Goal: Transaction & Acquisition: Purchase product/service

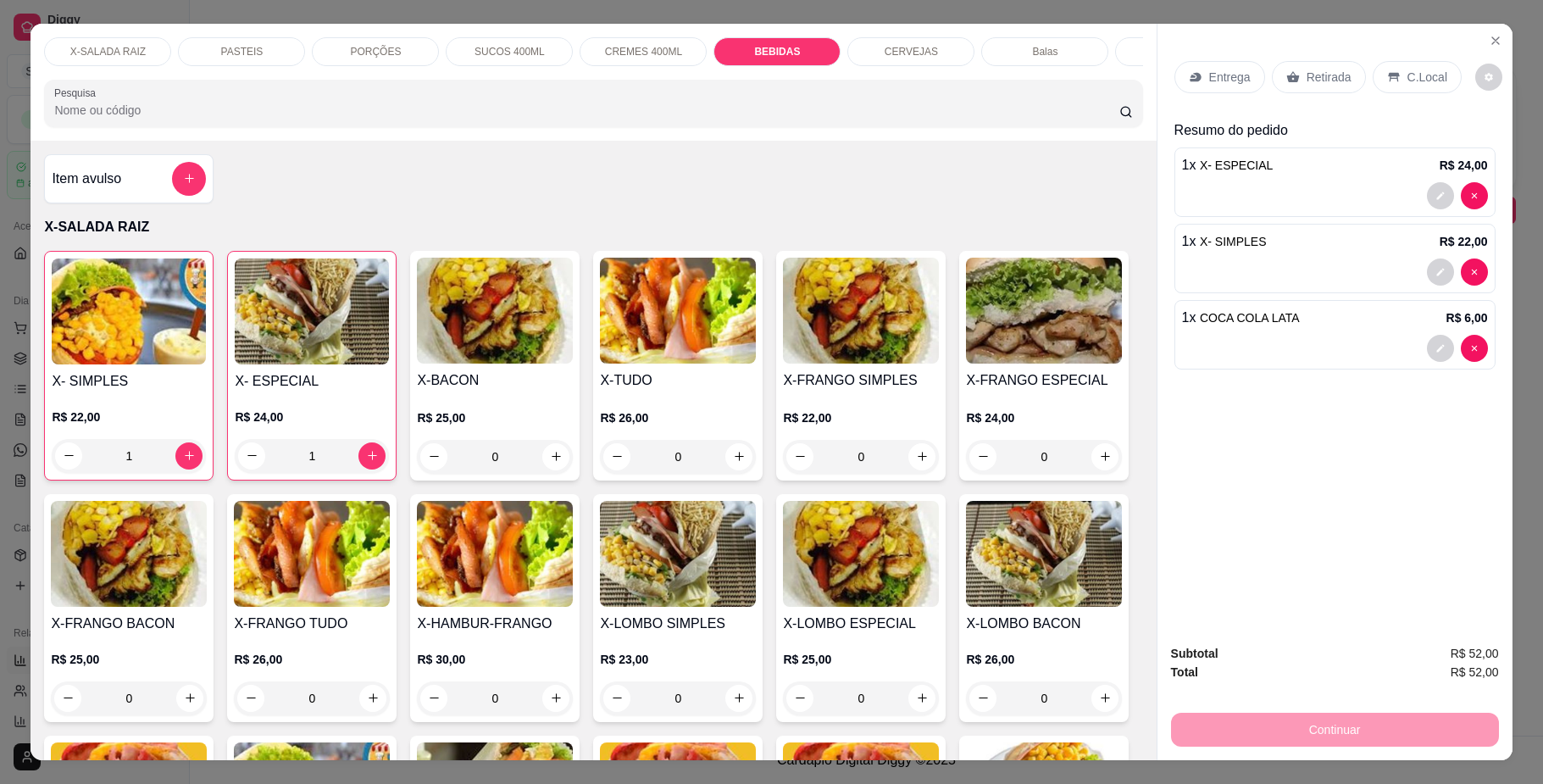
select select "ALL"
select select "0"
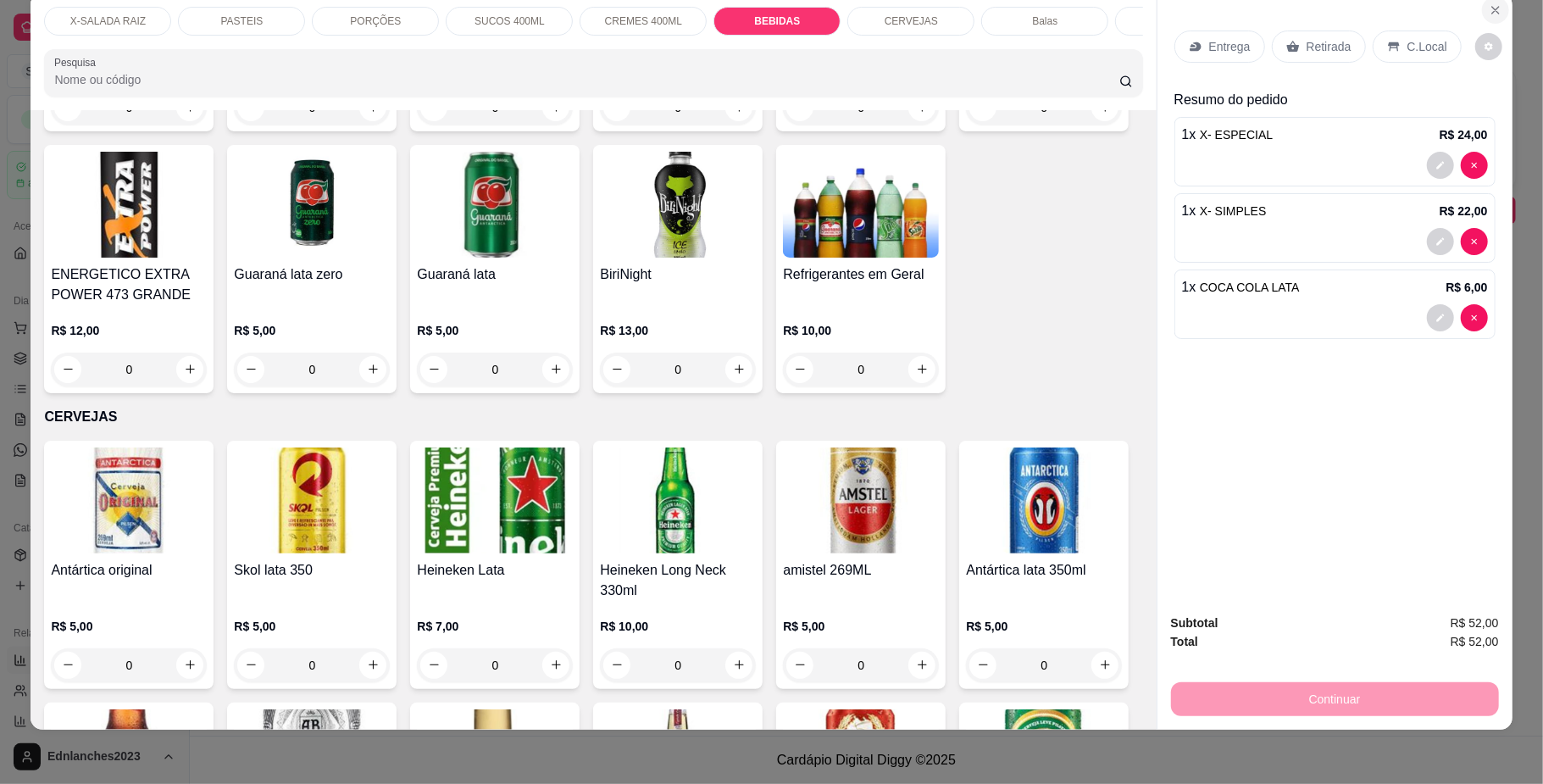
click at [1493, 11] on icon "Close" at bounding box center [1496, 10] width 7 height 7
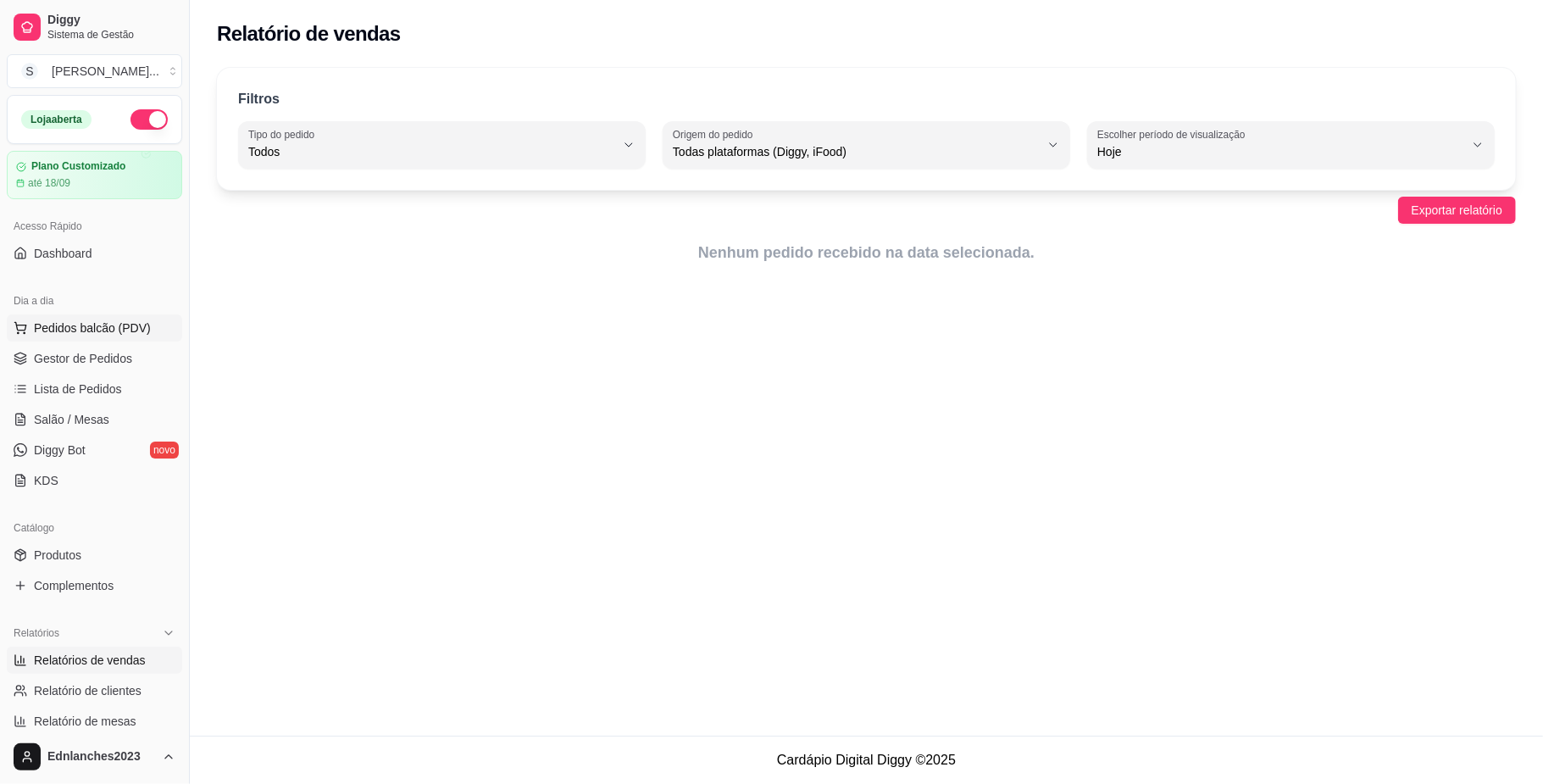
click at [84, 327] on span "Pedidos balcão (PDV)" at bounding box center [92, 327] width 117 height 17
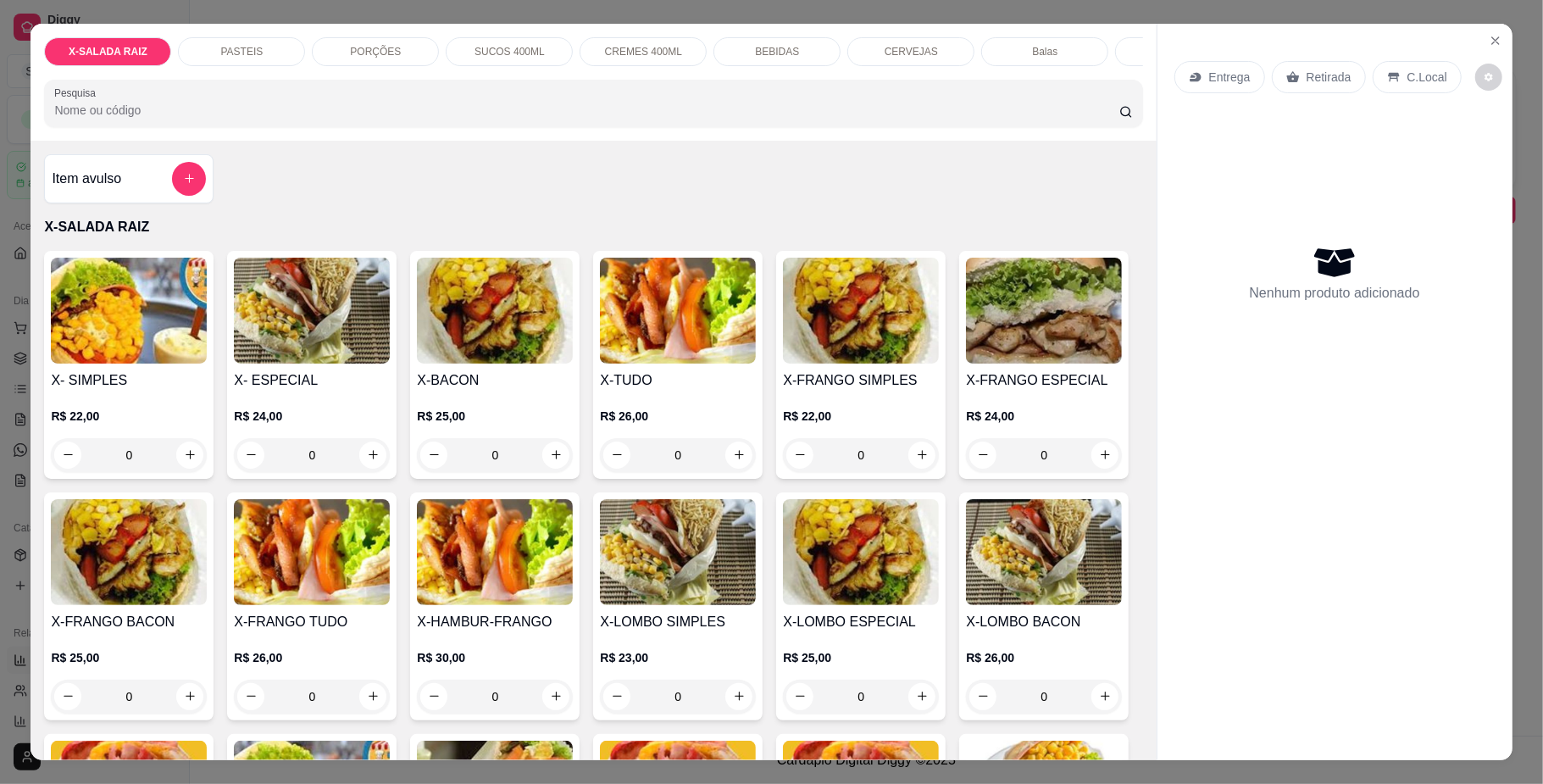
click at [760, 45] on p "BEBIDAS" at bounding box center [777, 52] width 44 height 14
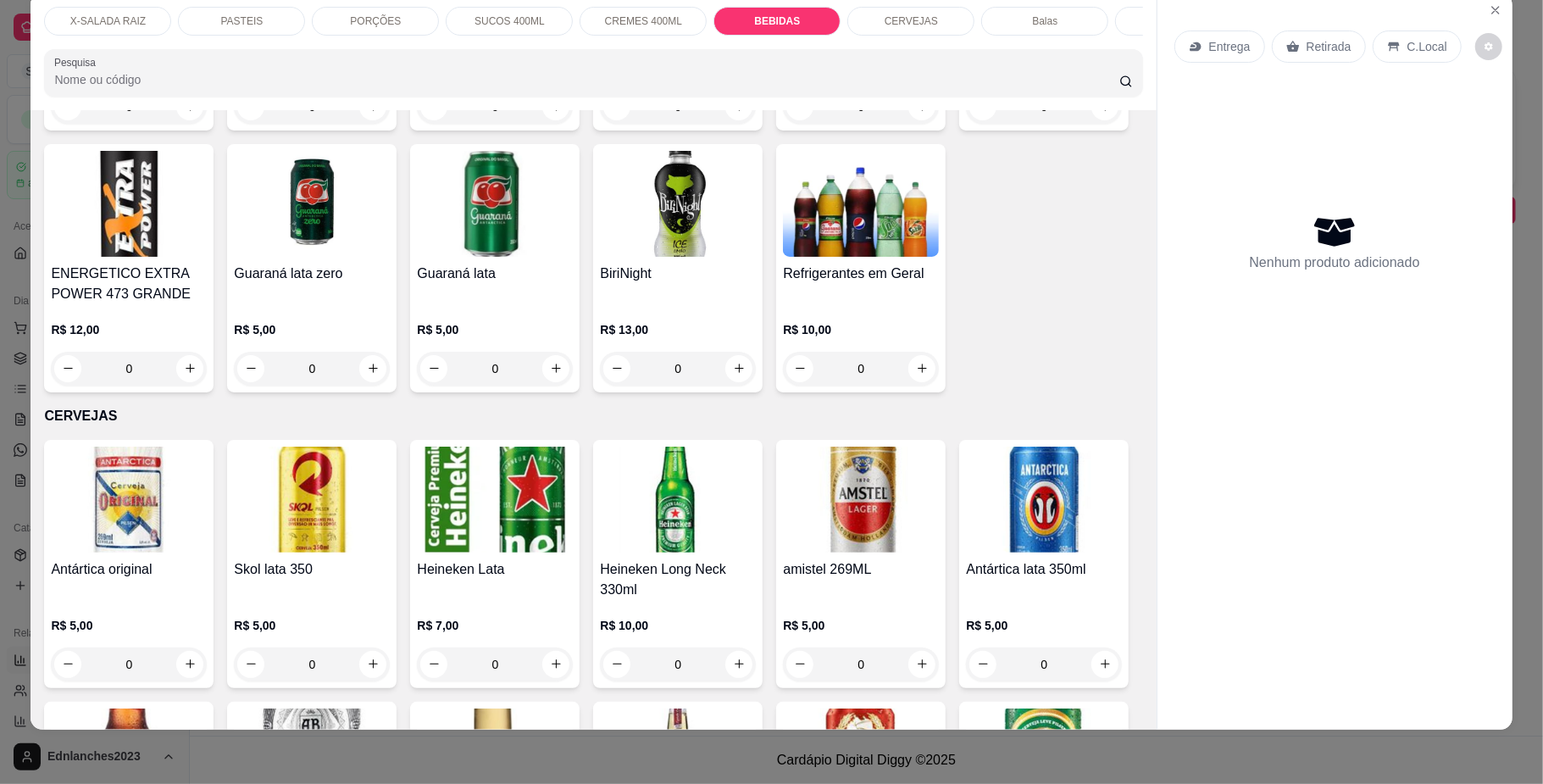
click at [910, 15] on p "CERVEJAS" at bounding box center [911, 22] width 53 height 14
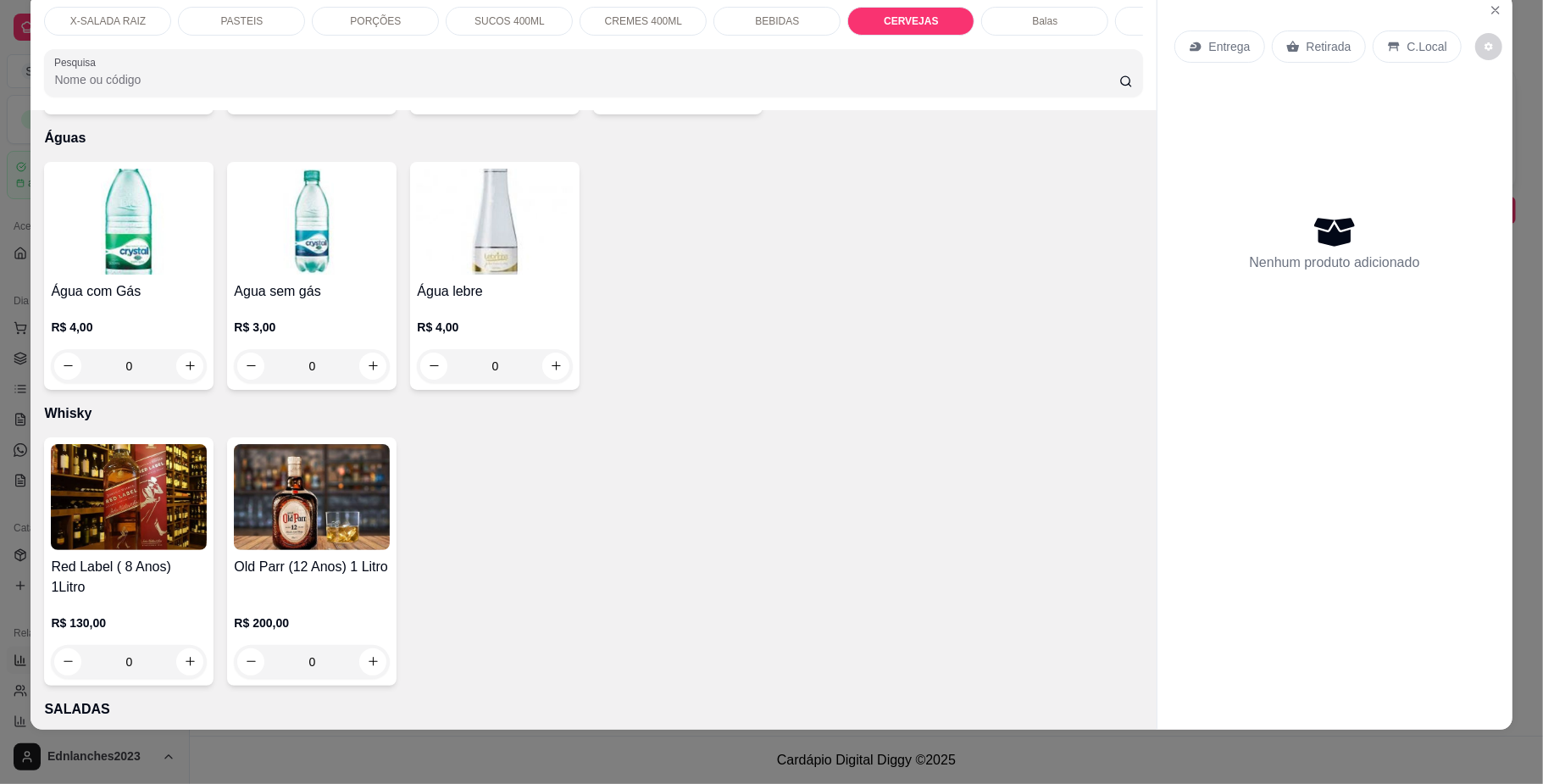
scroll to position [4340, 0]
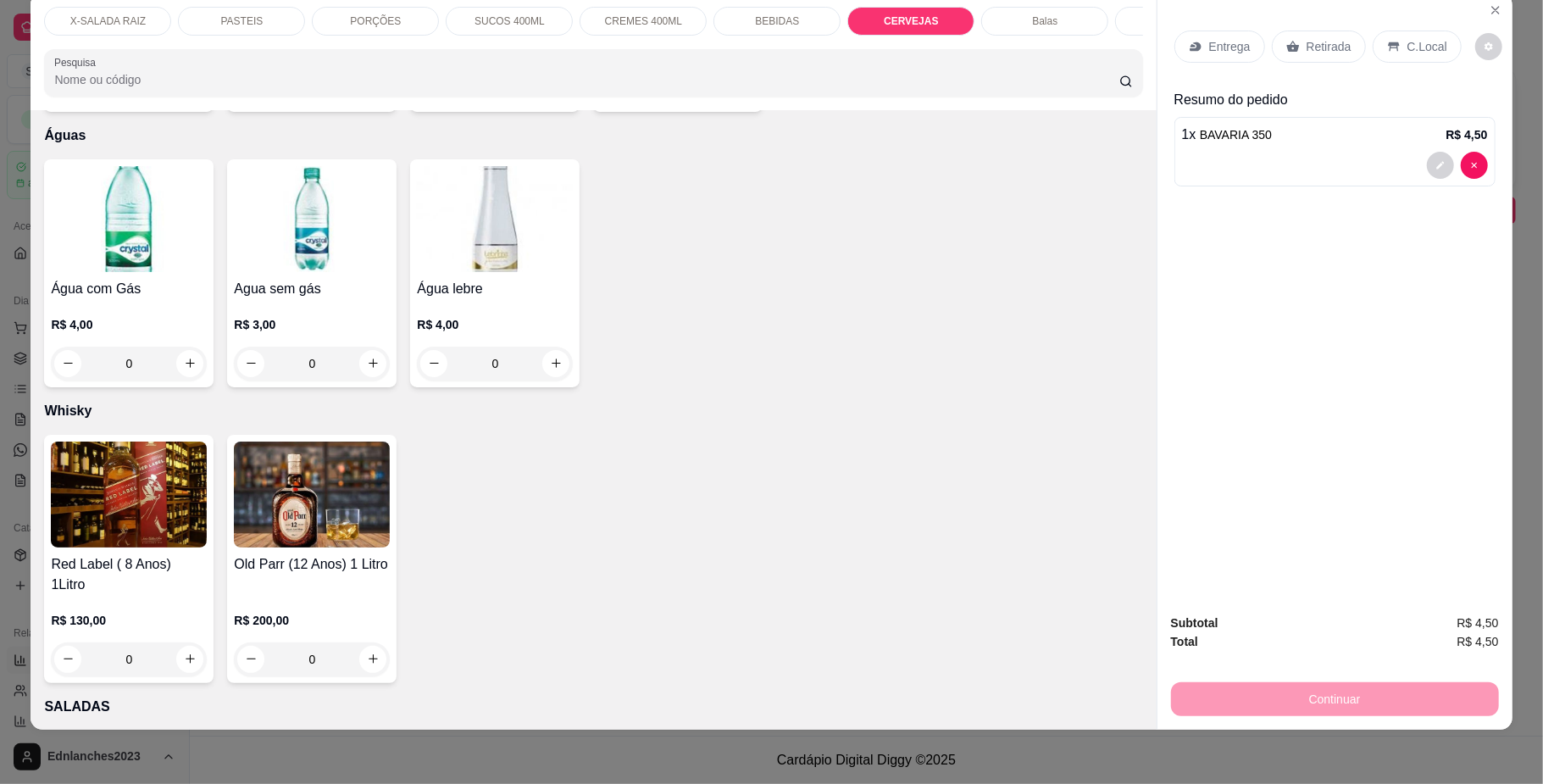
type input "3"
click at [1307, 41] on p "Retirada" at bounding box center [1330, 46] width 45 height 17
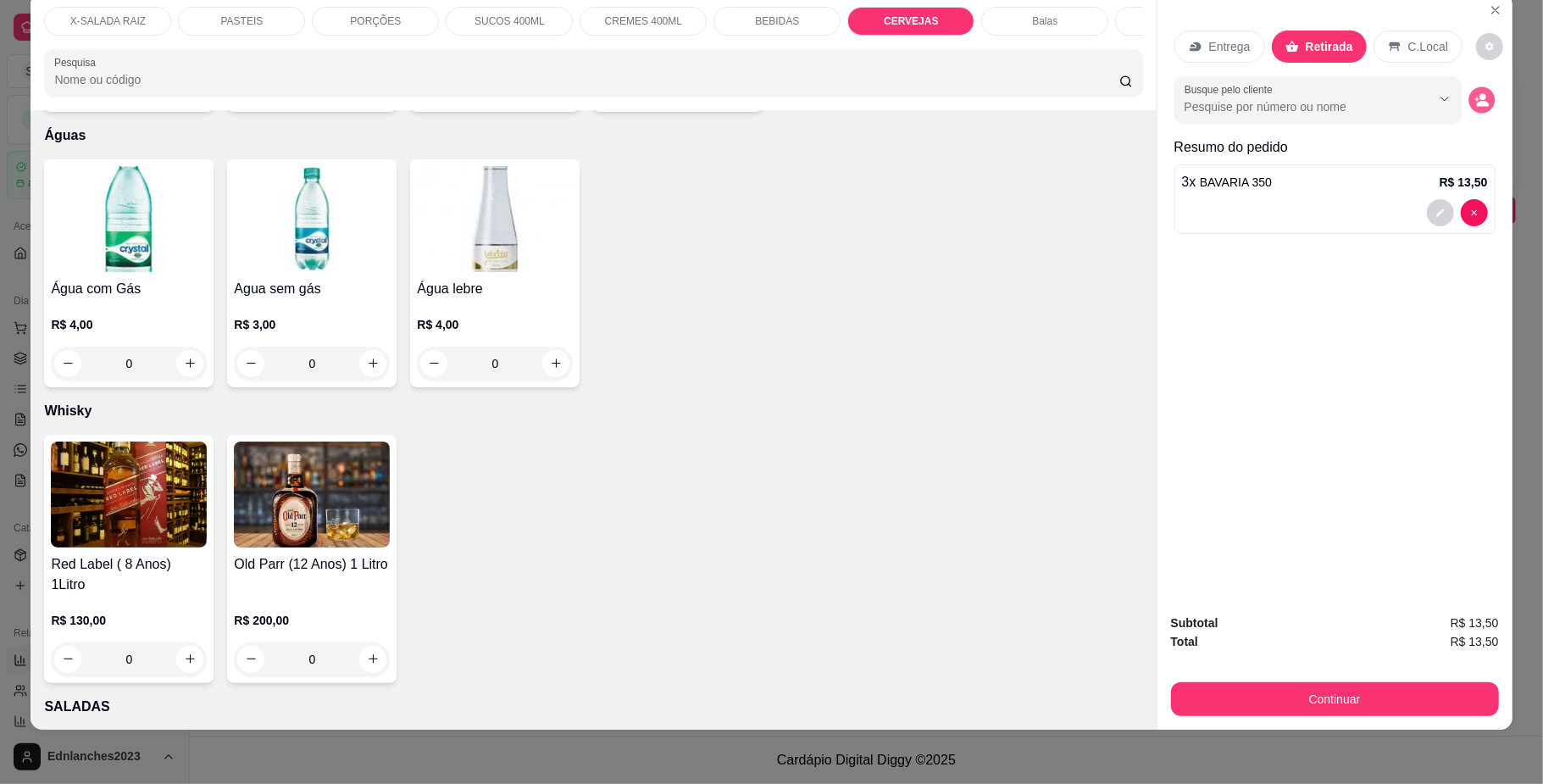
click at [1477, 105] on icon "decrease-product-quantity" at bounding box center [1483, 104] width 12 height 6
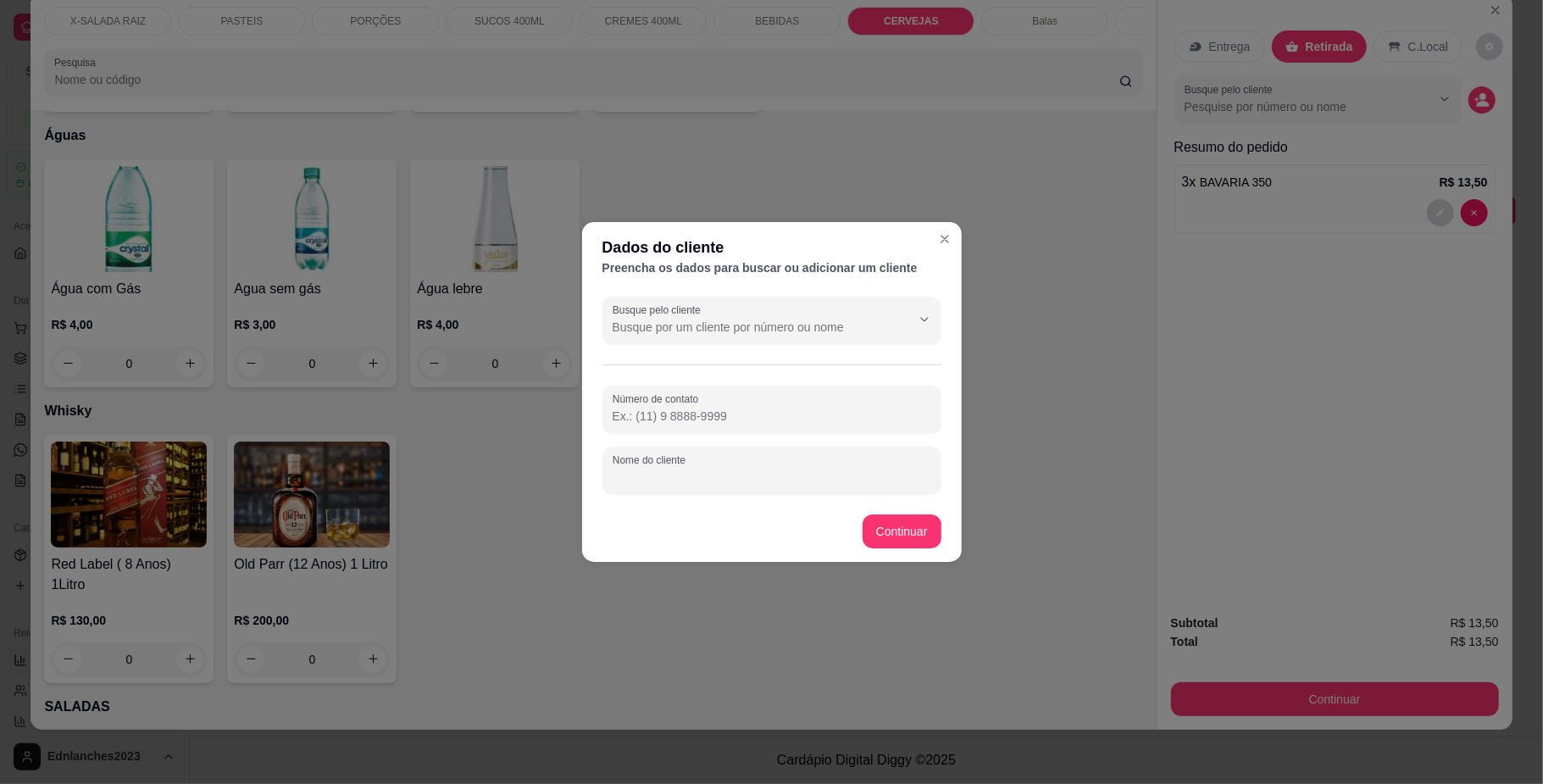
click at [642, 474] on input "Nome do cliente" at bounding box center [772, 476] width 319 height 17
type input "MOLEQUE"
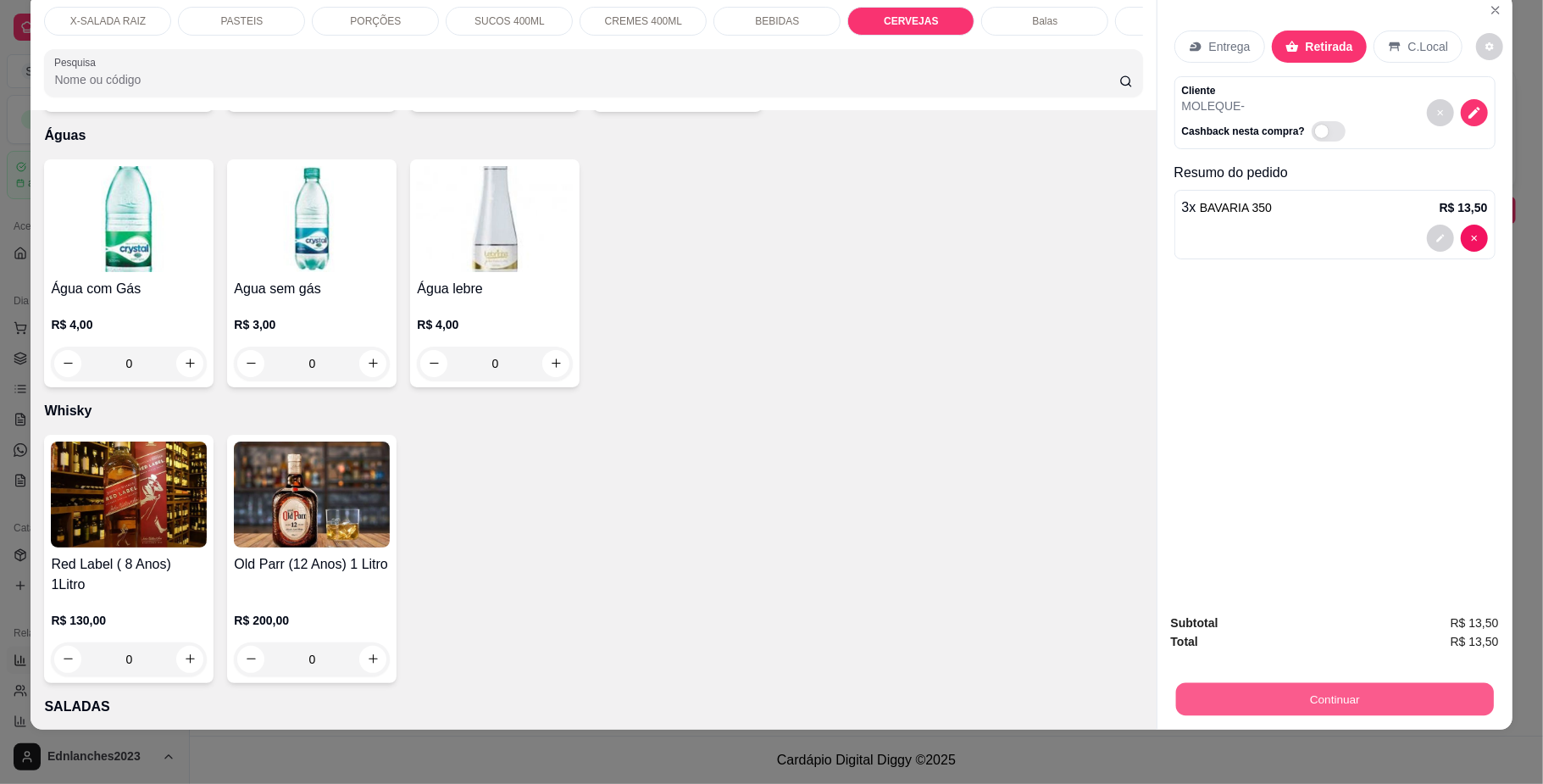
click at [1229, 703] on button "Continuar" at bounding box center [1334, 700] width 318 height 33
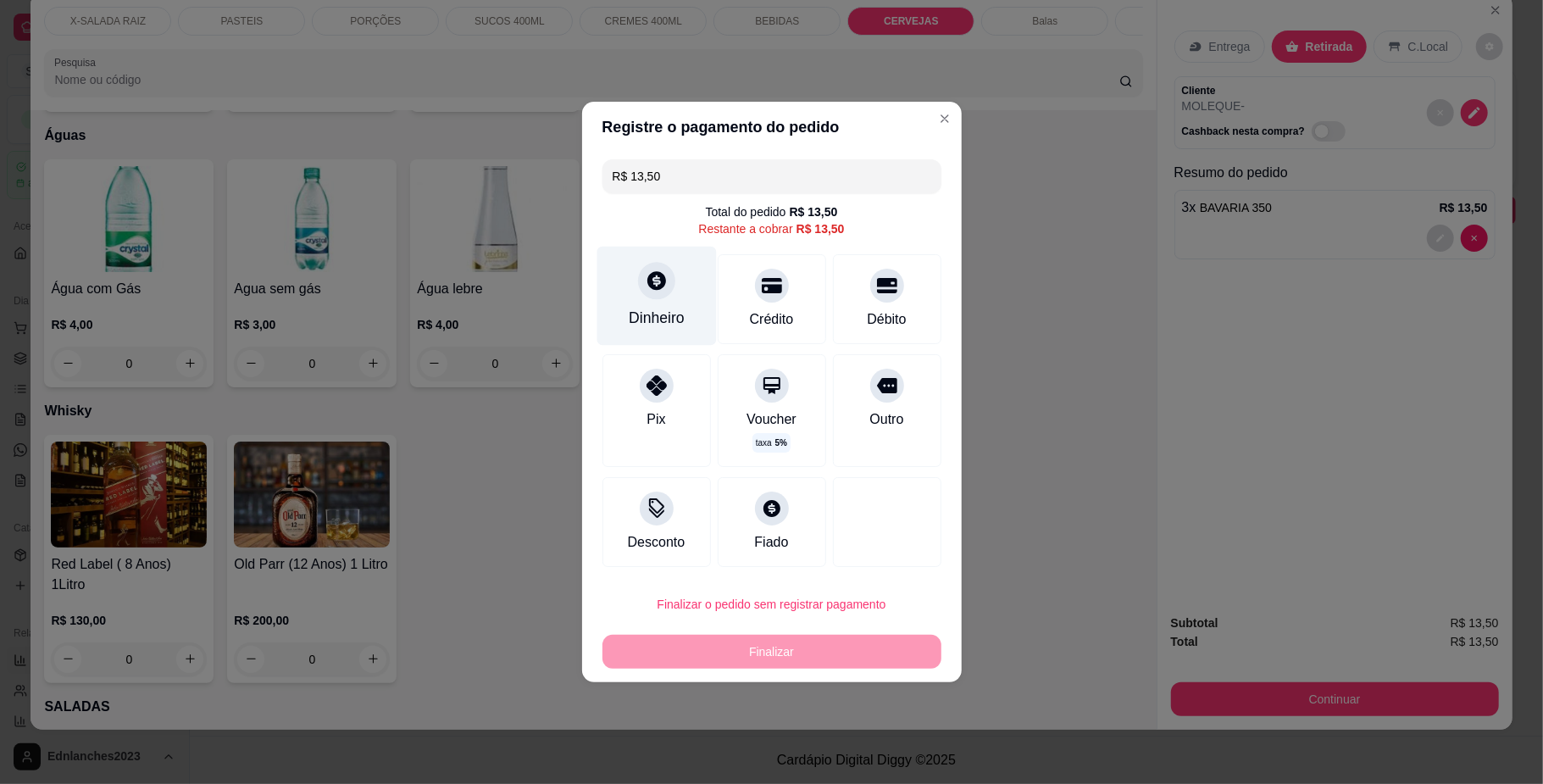
click at [661, 296] on div at bounding box center [656, 280] width 37 height 37
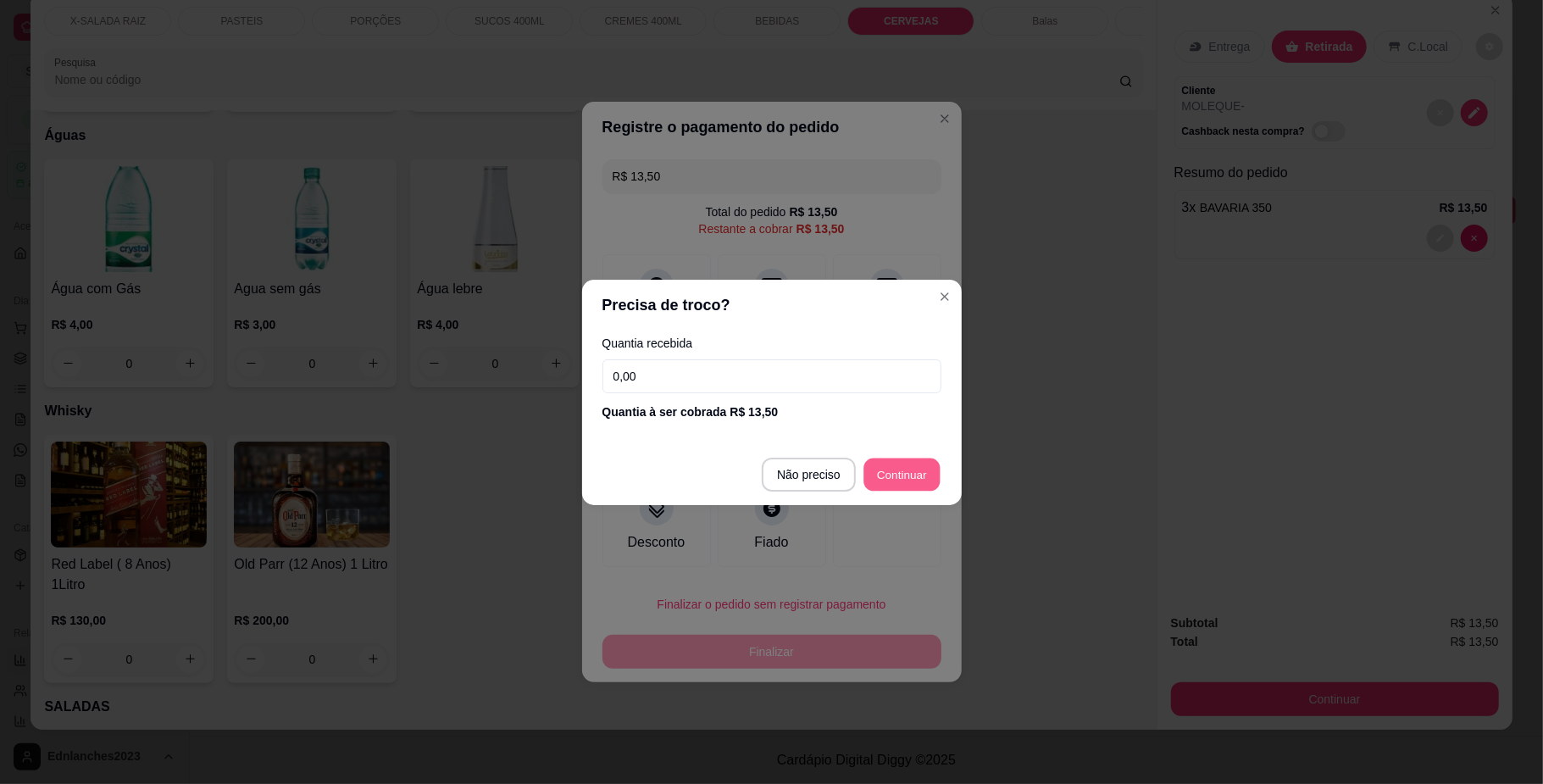
type input "R$ 0,00"
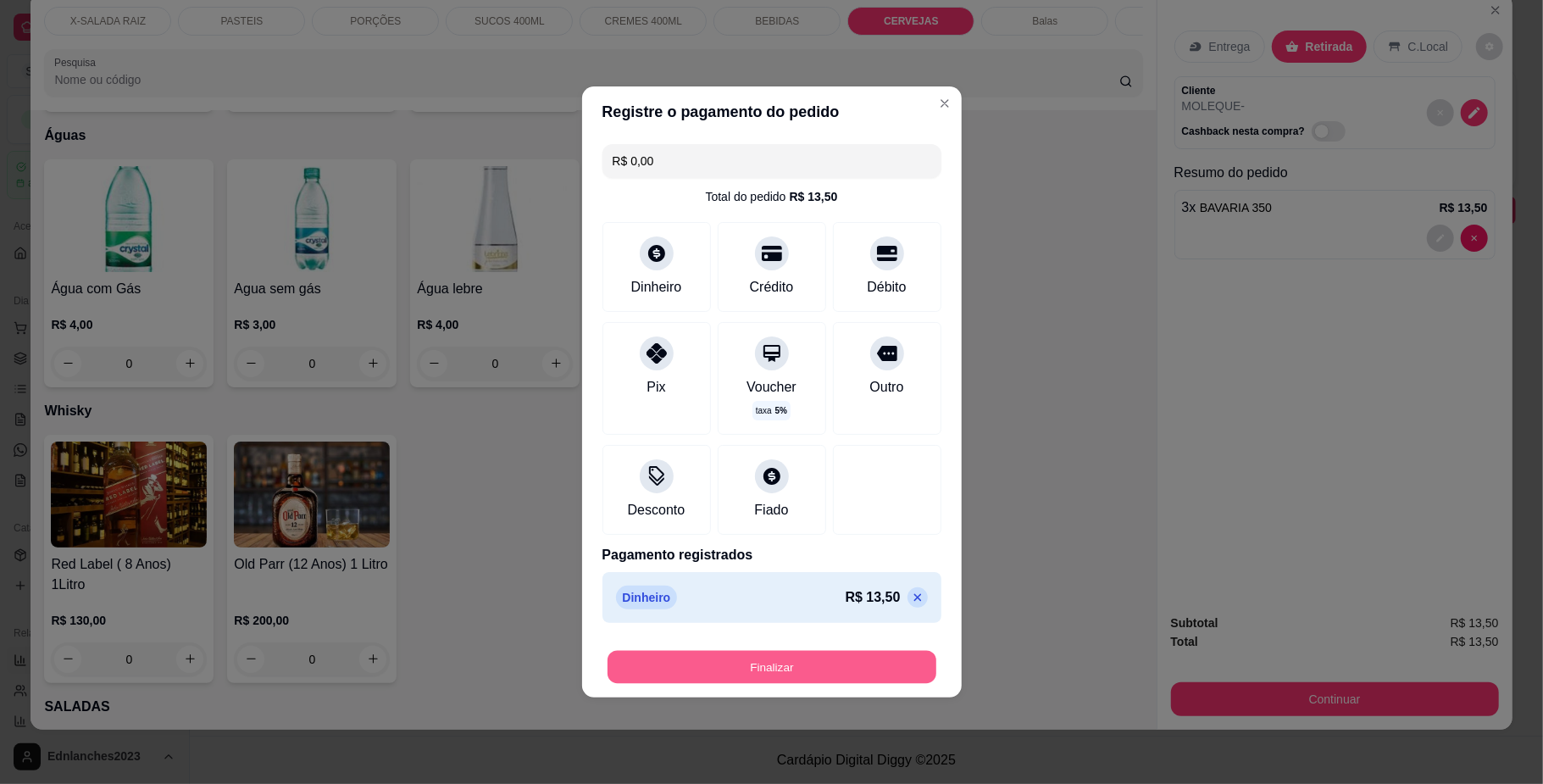
click at [802, 673] on button "Finalizar" at bounding box center [772, 667] width 329 height 33
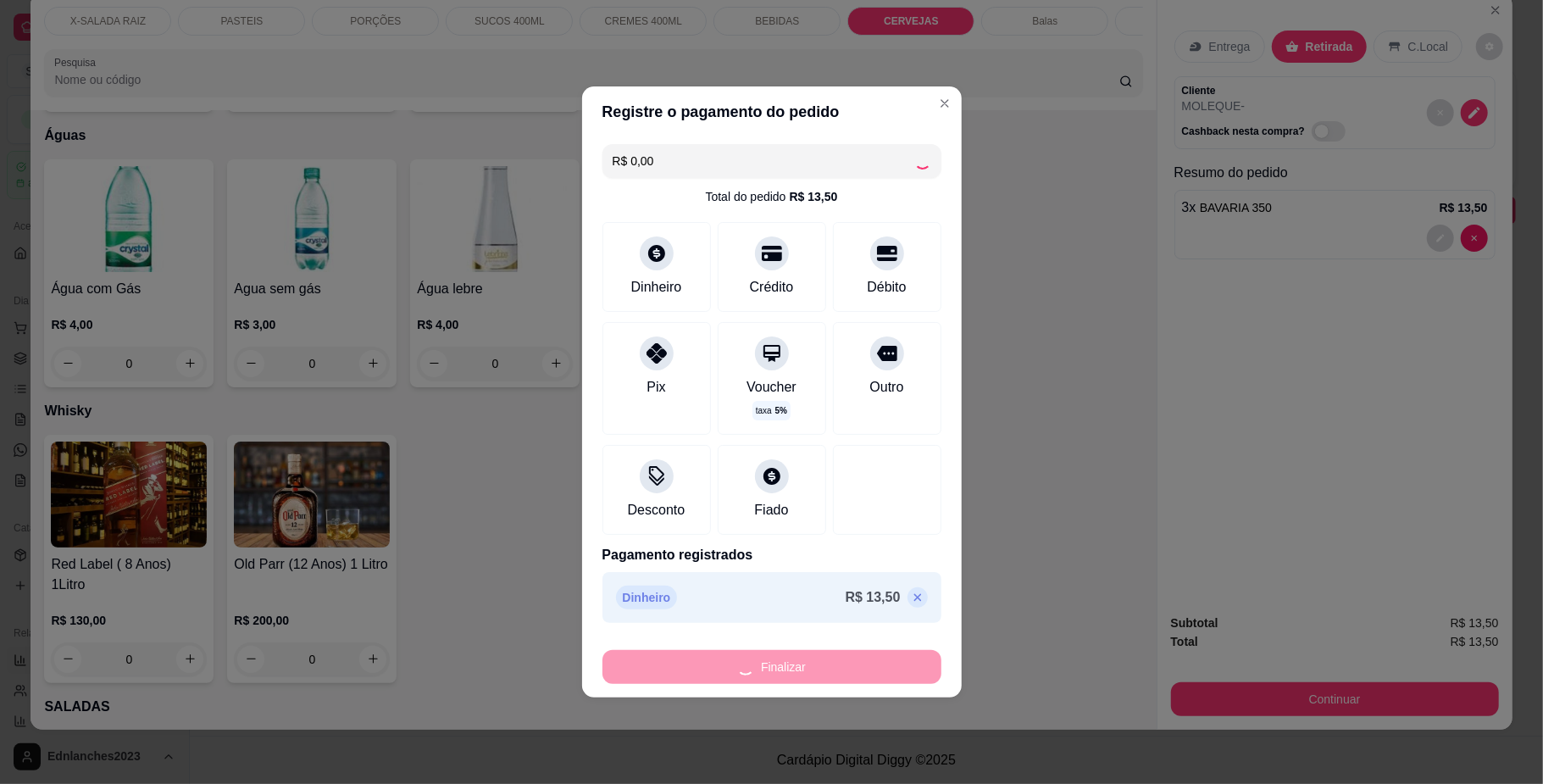
type input "0"
type input "-R$ 13,50"
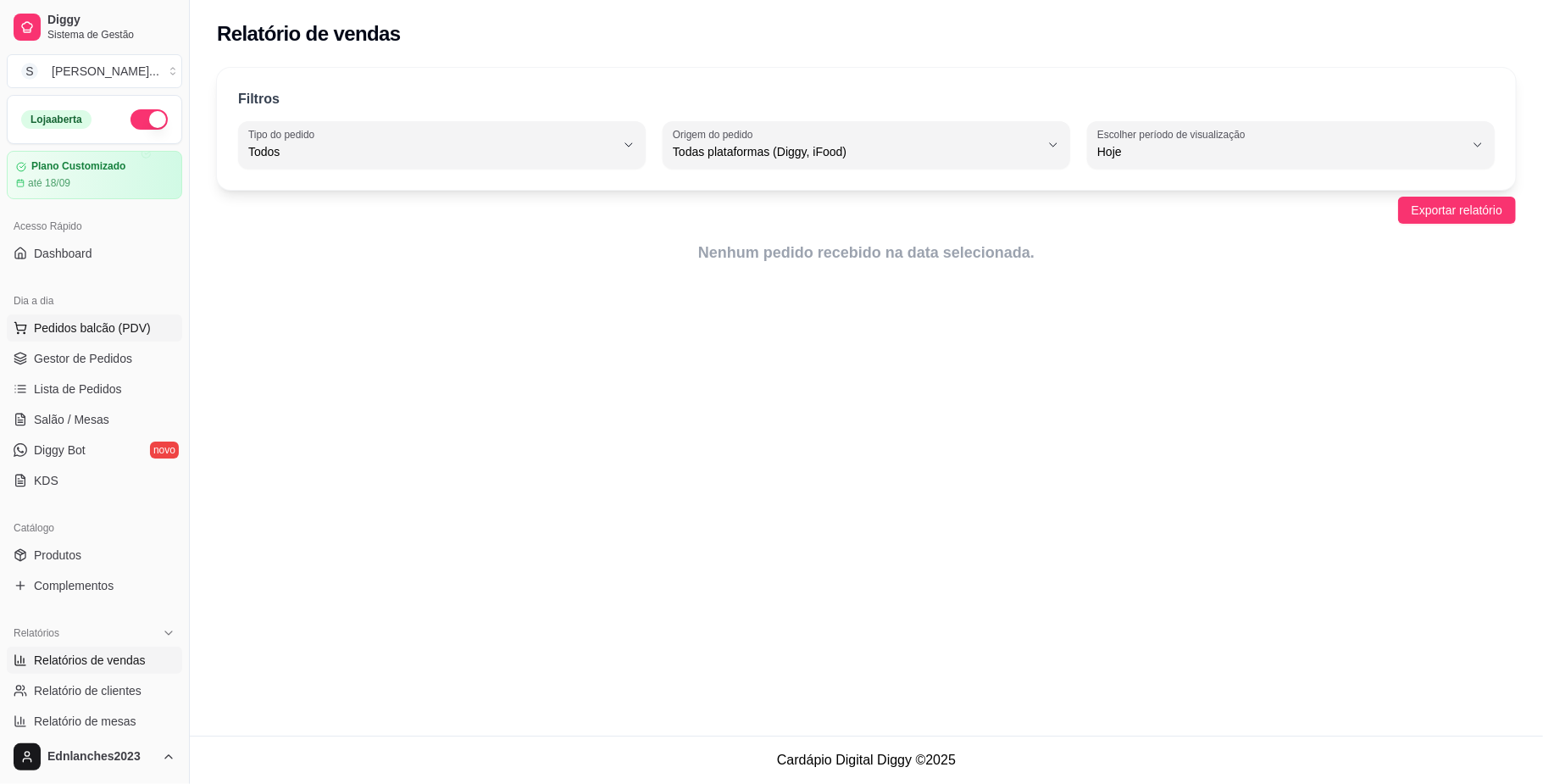
click at [97, 324] on span "Pedidos balcão (PDV)" at bounding box center [92, 327] width 117 height 17
